Goal: Task Accomplishment & Management: Complete application form

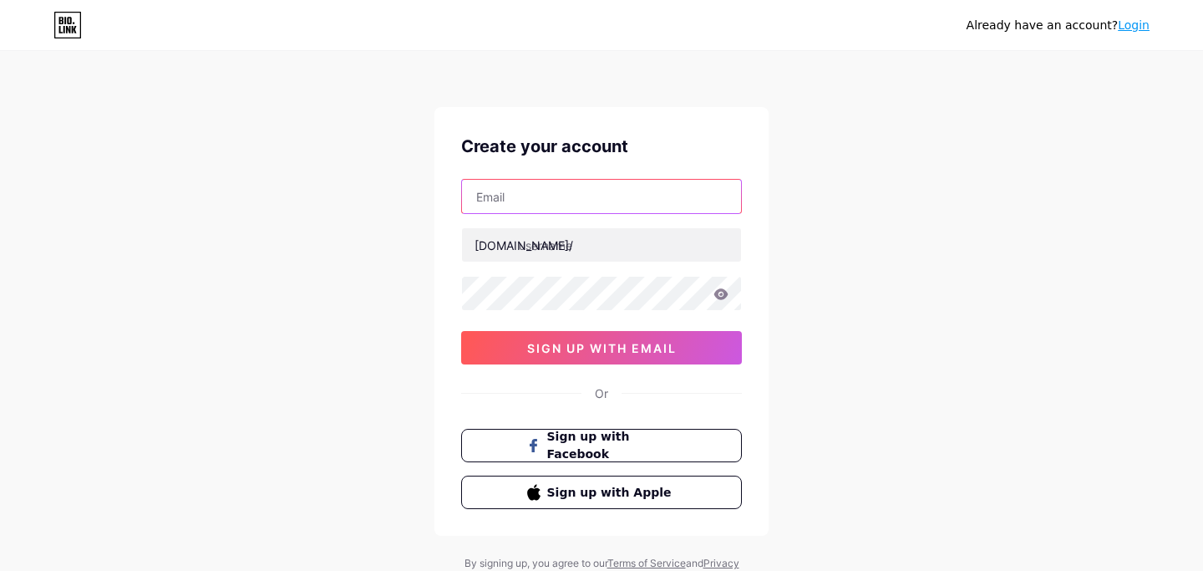
click at [538, 195] on input "text" at bounding box center [601, 196] width 279 height 33
type input "[EMAIL_ADDRESS][DOMAIN_NAME]"
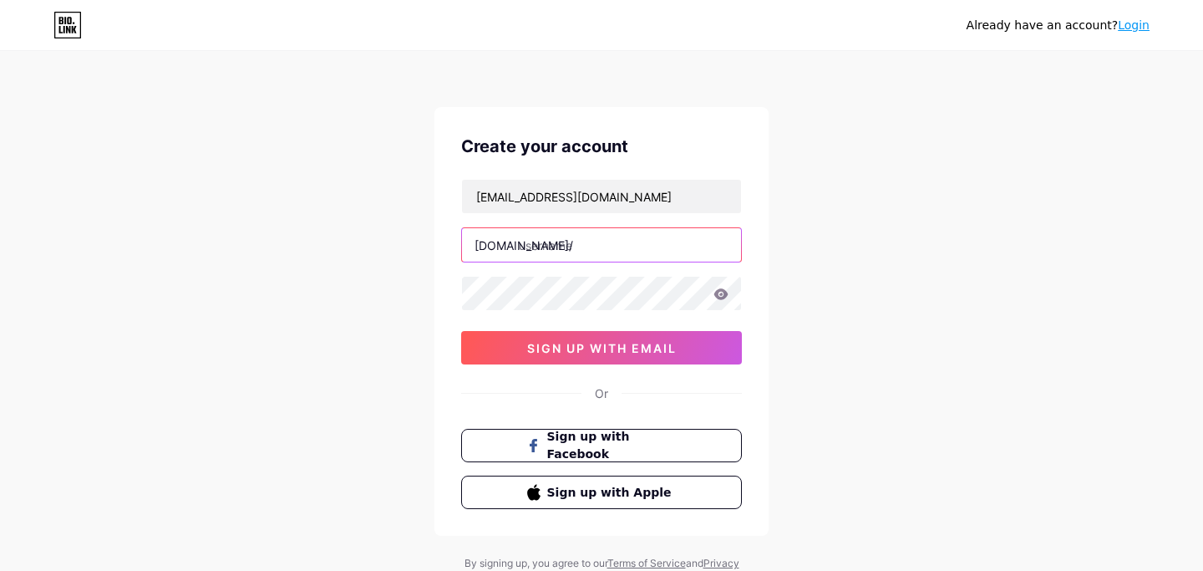
click at [544, 247] on input "text" at bounding box center [601, 244] width 279 height 33
type input "cierrafreeman"
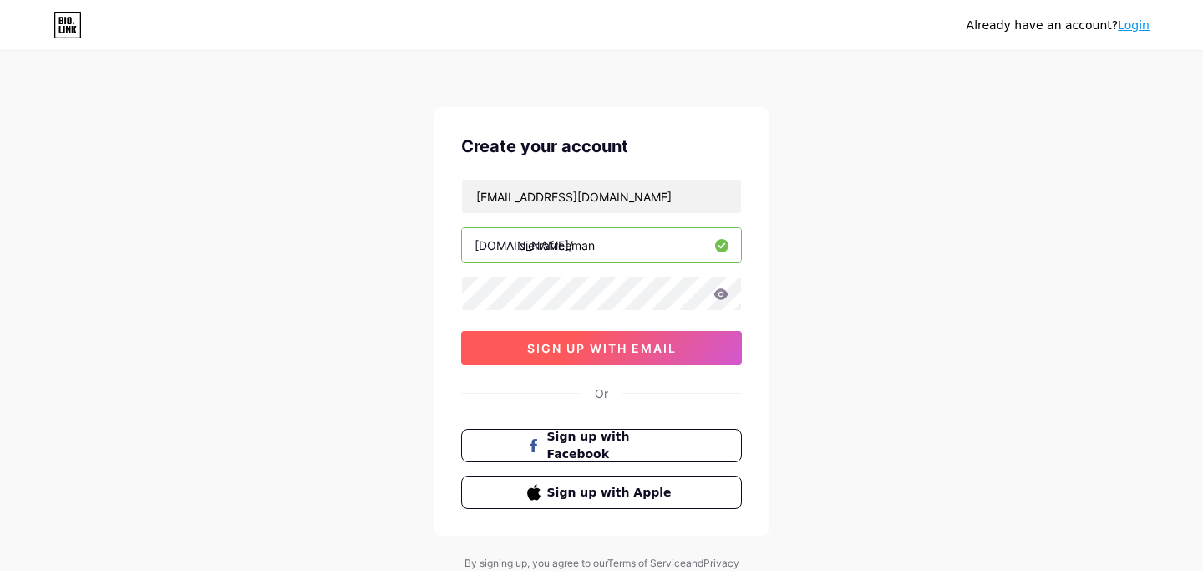
click at [616, 353] on span "sign up with email" at bounding box center [602, 348] width 150 height 14
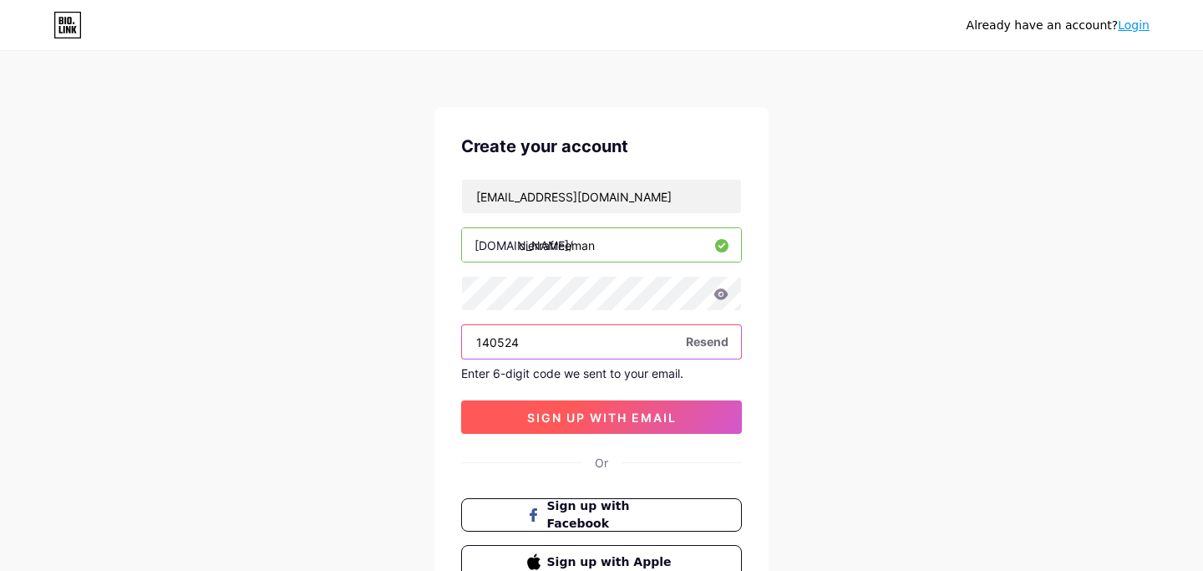
type input "140524"
click at [623, 408] on button "sign up with email" at bounding box center [601, 416] width 281 height 33
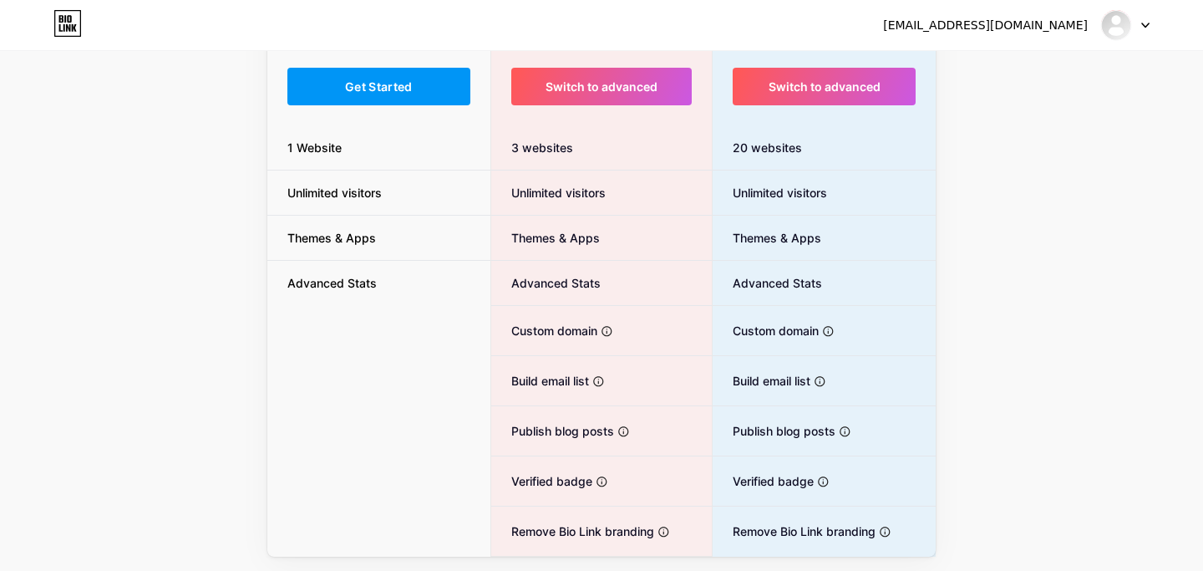
scroll to position [100, 0]
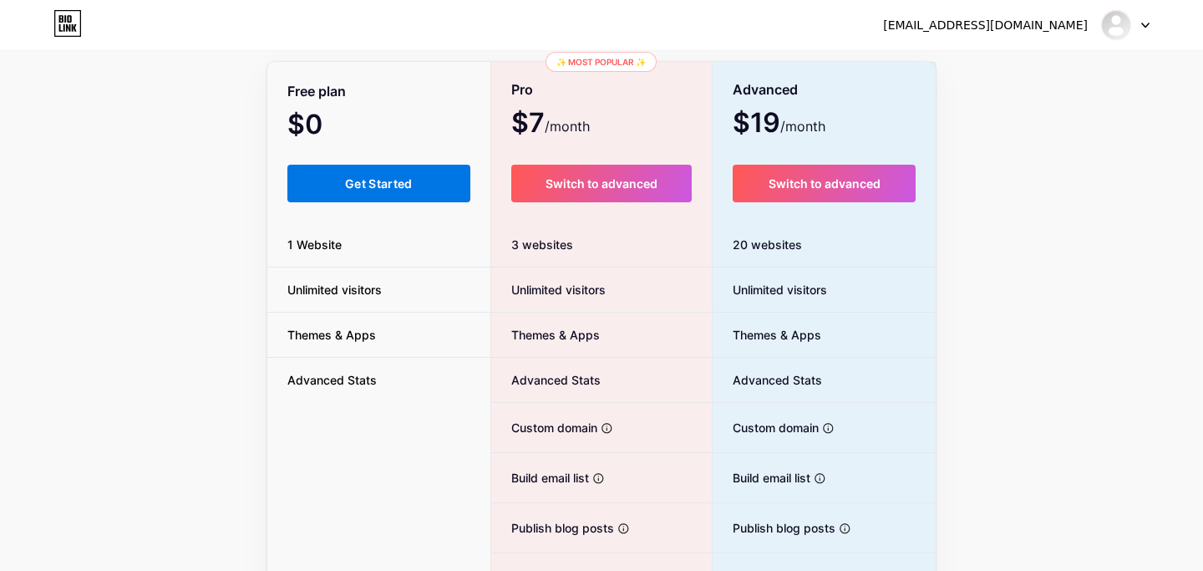
click at [337, 187] on button "Get Started" at bounding box center [378, 184] width 183 height 38
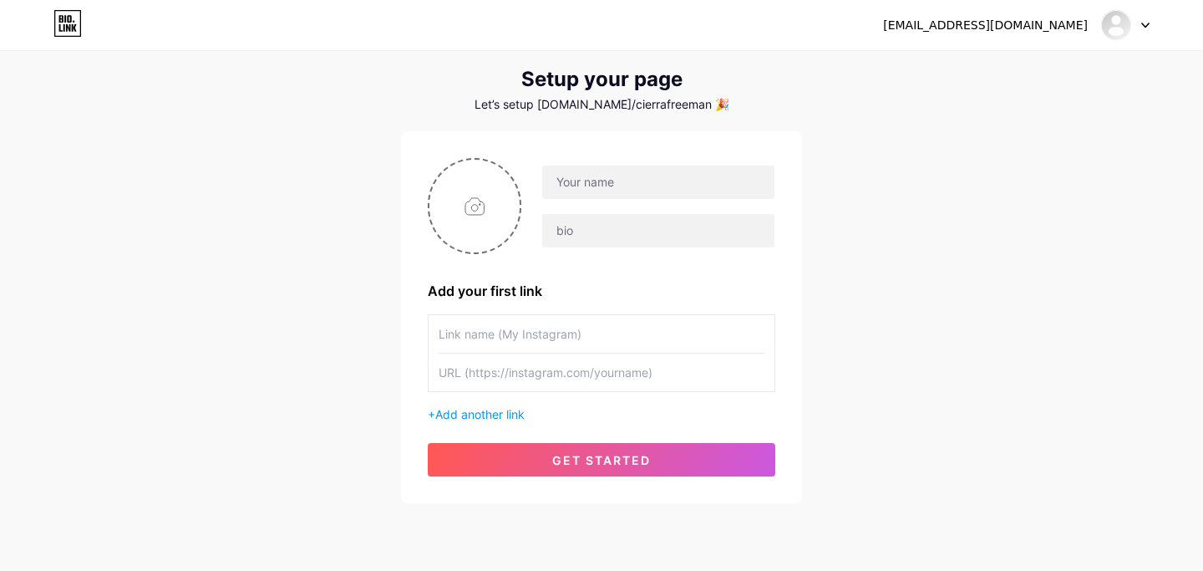
scroll to position [40, 0]
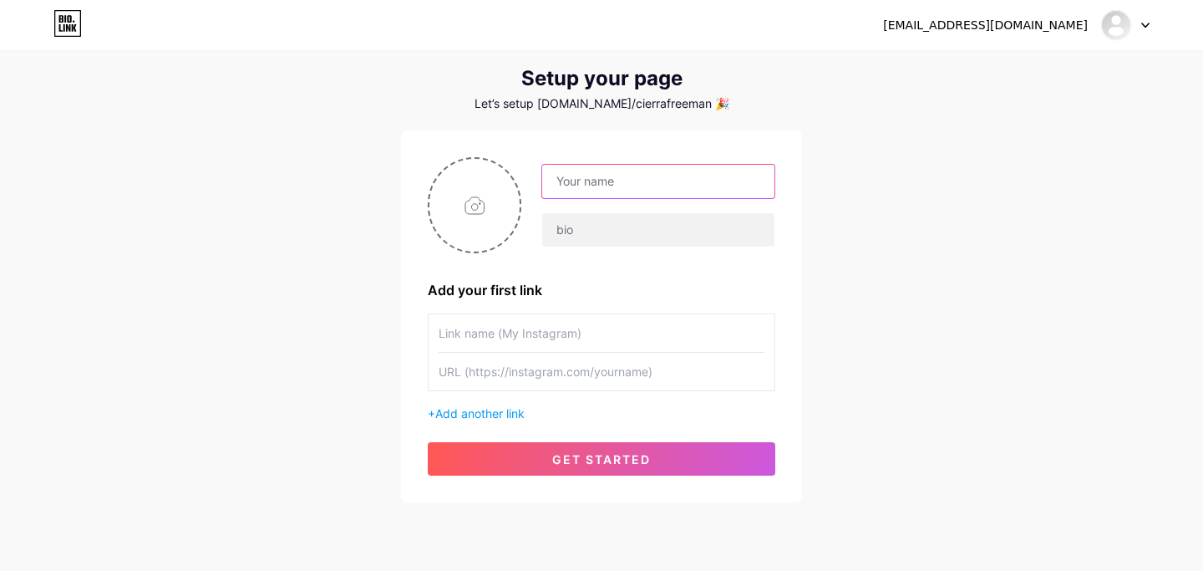
click at [599, 196] on input "text" at bounding box center [658, 181] width 232 height 33
type input "[PERSON_NAME]"
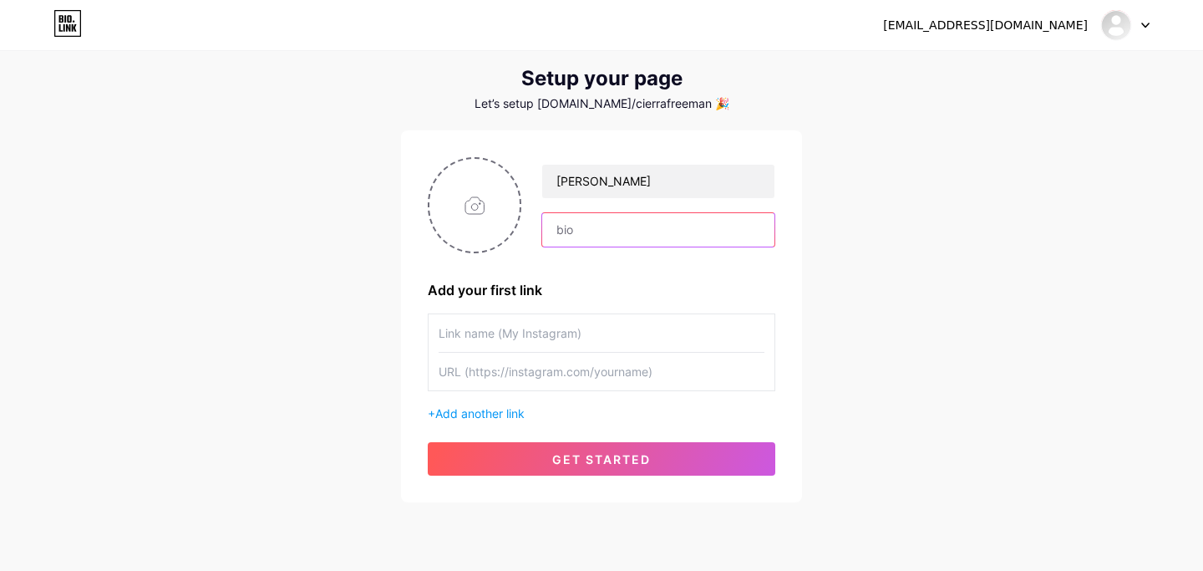
click at [575, 236] on input "text" at bounding box center [658, 229] width 232 height 33
click at [484, 211] on input "file" at bounding box center [474, 205] width 90 height 93
type input "C:\fakepath\34212FC1-2310-41FE-A4CF-6DC2B278B810.heic"
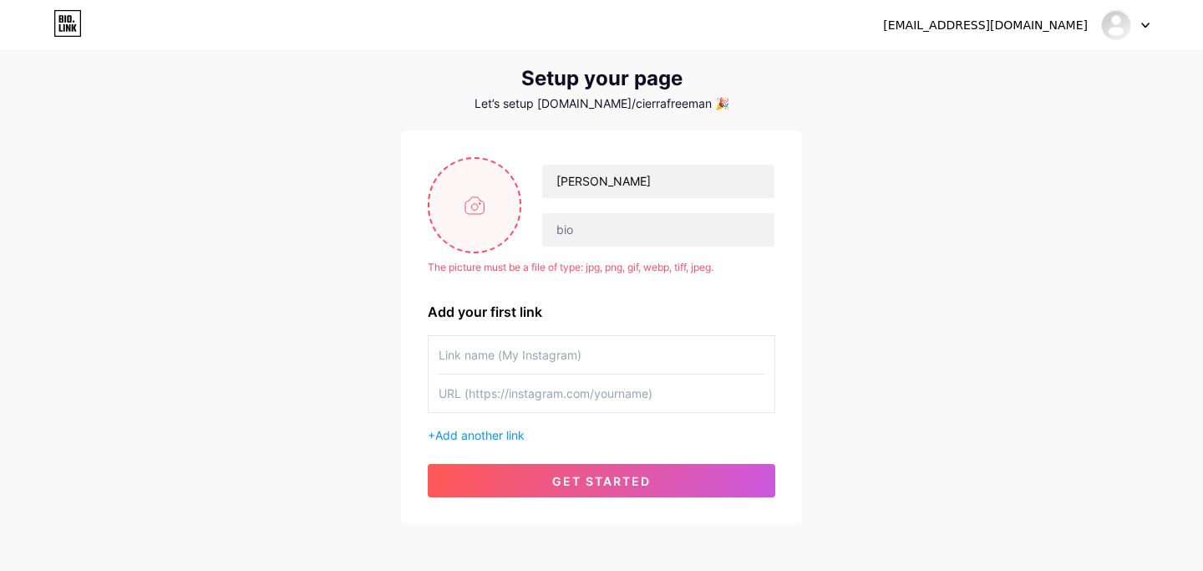
click at [473, 211] on input "file" at bounding box center [474, 205] width 90 height 93
click at [530, 353] on input "text" at bounding box center [602, 355] width 326 height 38
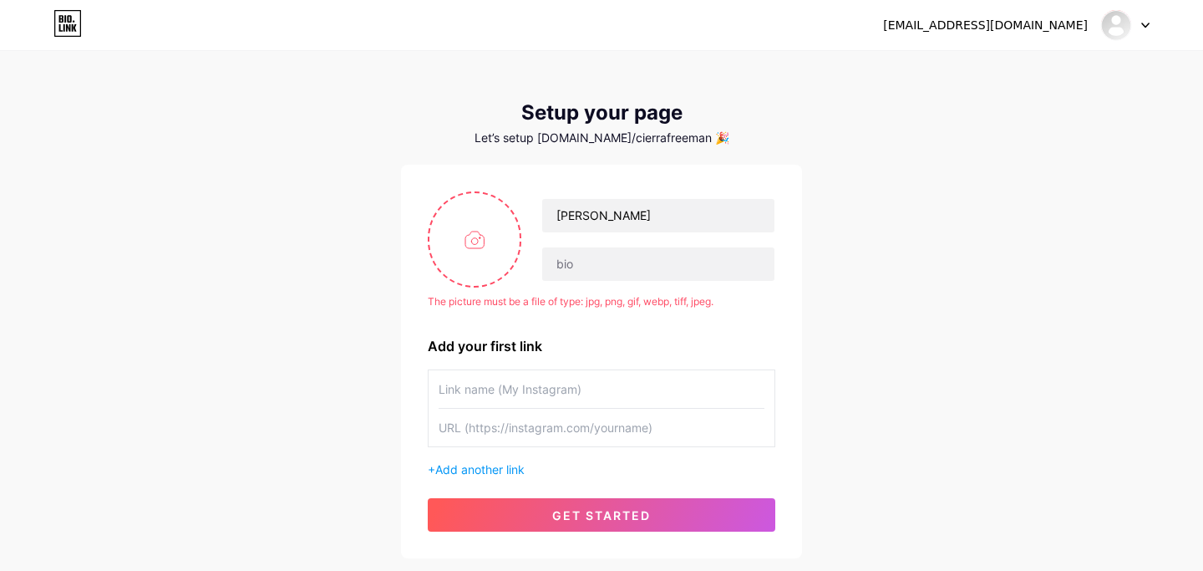
scroll to position [0, 0]
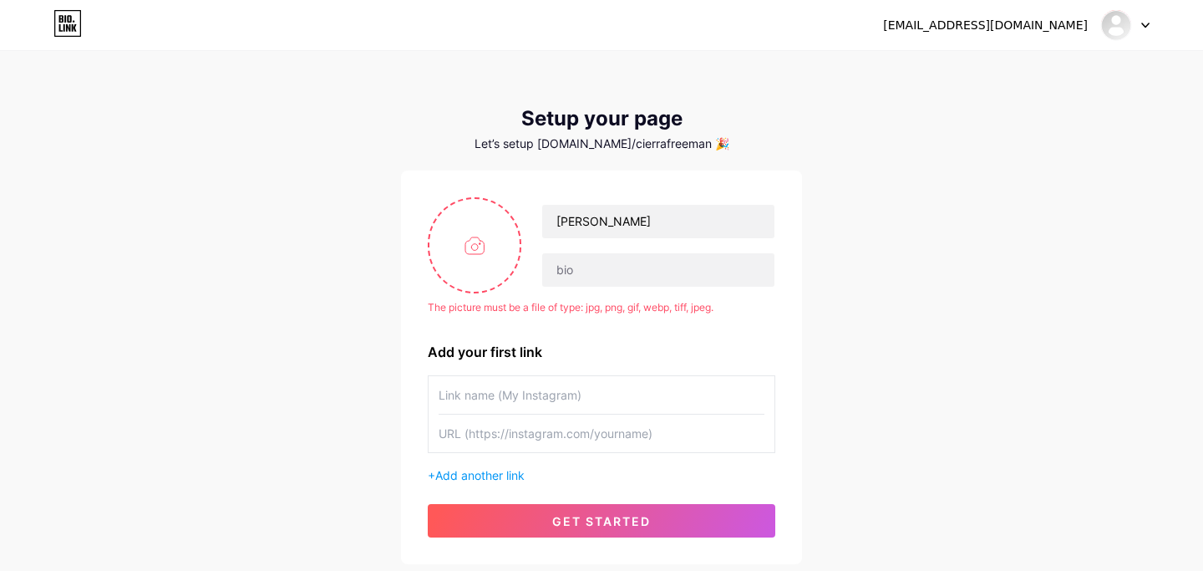
click at [1142, 20] on div at bounding box center [1125, 25] width 48 height 30
click at [1141, 23] on icon at bounding box center [1145, 26] width 8 height 6
click at [1004, 63] on link "Dashboard" at bounding box center [1044, 68] width 207 height 45
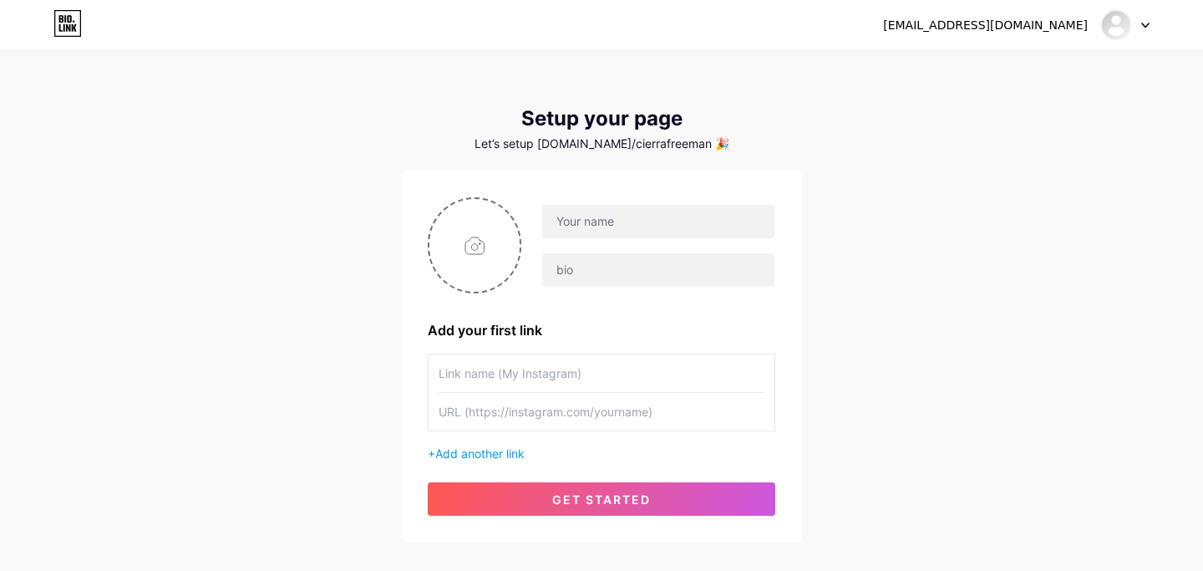
click at [1028, 35] on div "[EMAIL_ADDRESS][DOMAIN_NAME]" at bounding box center [1016, 25] width 266 height 30
click at [1145, 28] on div at bounding box center [1125, 25] width 48 height 30
click at [989, 73] on link "Dashboard" at bounding box center [1044, 68] width 207 height 45
click at [66, 32] on icon at bounding box center [67, 23] width 28 height 27
